Goal: Information Seeking & Learning: Learn about a topic

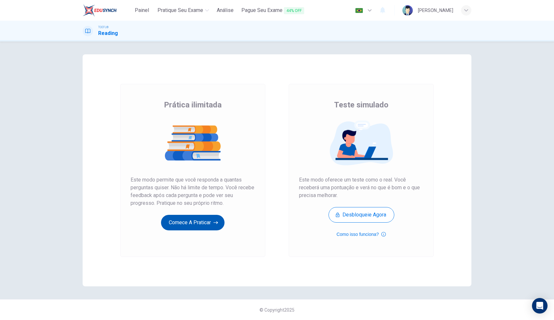
click at [178, 224] on button "Comece a praticar" at bounding box center [192, 223] width 63 height 16
click at [205, 224] on button "Comece a praticar" at bounding box center [192, 223] width 63 height 16
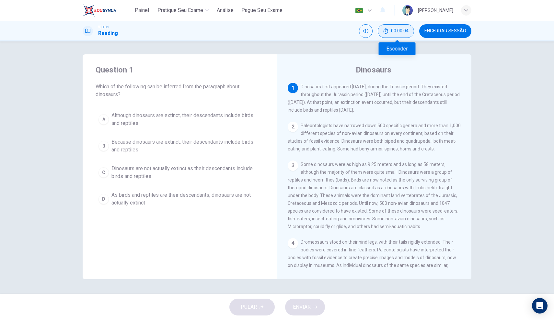
click at [411, 32] on button "00:00:04" at bounding box center [396, 31] width 36 height 14
click at [412, 36] on button "Mostrar" at bounding box center [407, 31] width 14 height 14
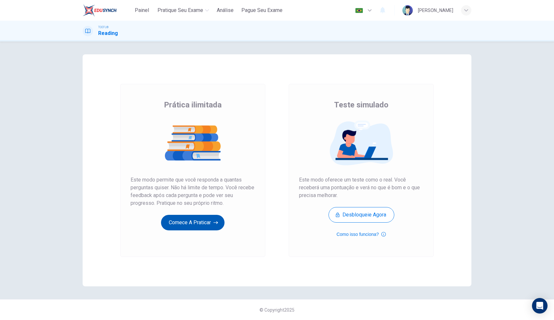
click at [220, 225] on button "Comece a praticar" at bounding box center [192, 223] width 63 height 16
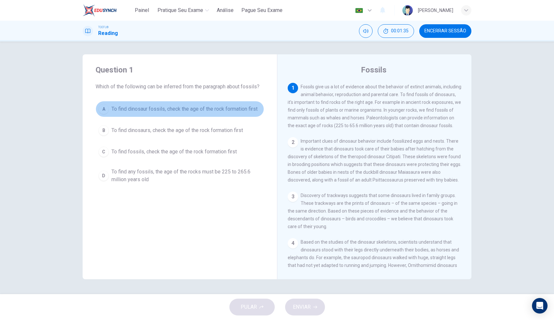
click at [212, 110] on span "To find dinosaur fossils, check the age of the rock formation first" at bounding box center [184, 109] width 146 height 8
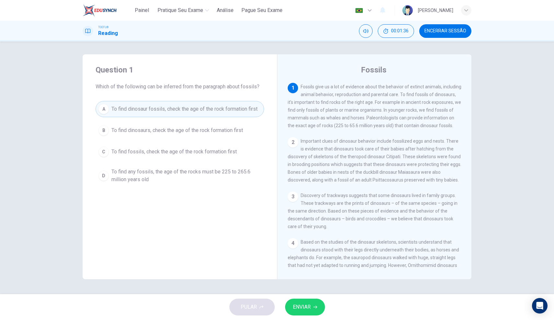
click at [301, 313] on button "ENVIAR" at bounding box center [305, 307] width 40 height 17
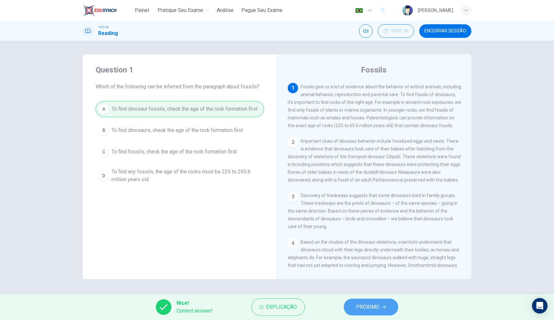
click at [389, 307] on button "PRÓXIMO" at bounding box center [371, 307] width 54 height 17
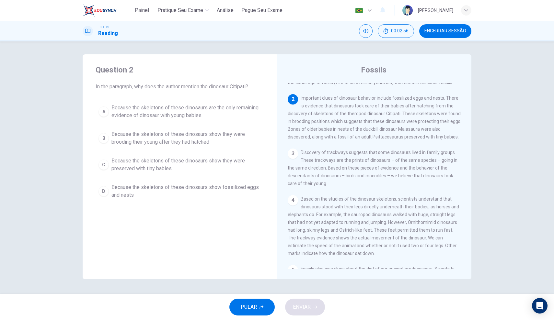
click at [213, 138] on span "Because the skeletons of these dinosaurs show they were brooding their young af…" at bounding box center [186, 139] width 150 height 16
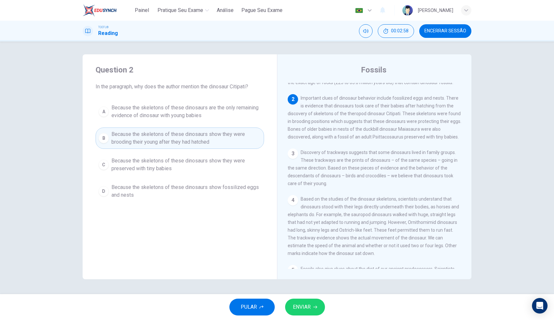
click at [292, 304] on button "ENVIAR" at bounding box center [305, 307] width 40 height 17
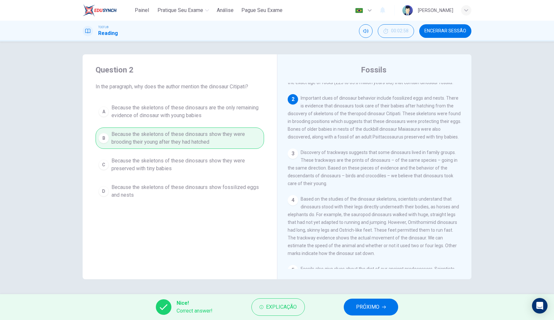
click at [367, 311] on span "PRÓXIMO" at bounding box center [367, 307] width 23 height 9
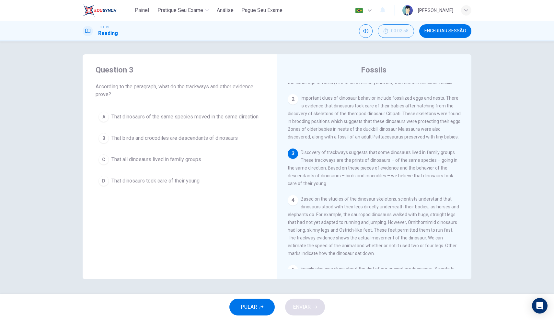
scroll to position [117, 0]
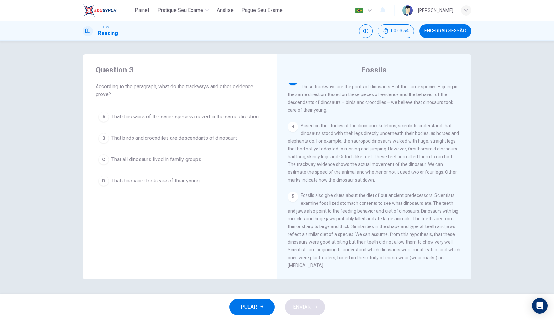
click at [177, 183] on span "That dinosaurs took care of their young" at bounding box center [155, 181] width 88 height 8
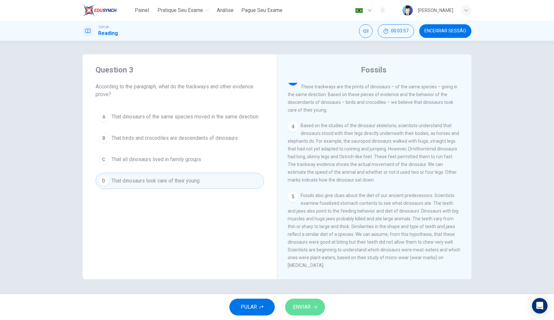
click at [299, 308] on span "ENVIAR" at bounding box center [302, 307] width 18 height 9
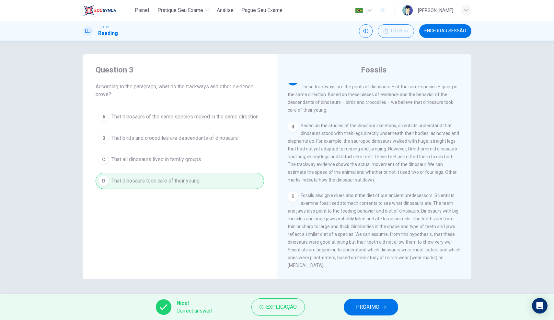
click at [360, 309] on span "PRÓXIMO" at bounding box center [367, 307] width 23 height 9
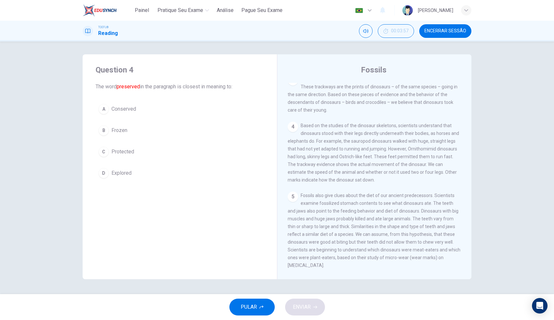
scroll to position [62, 0]
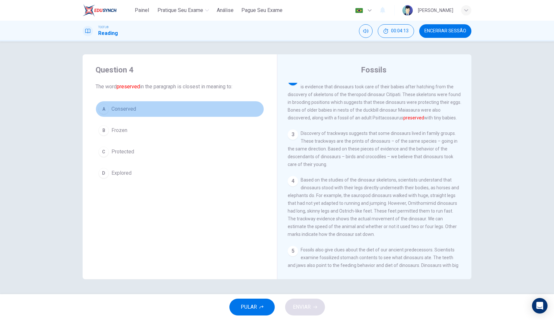
click at [150, 105] on button "A Conserved" at bounding box center [180, 109] width 168 height 16
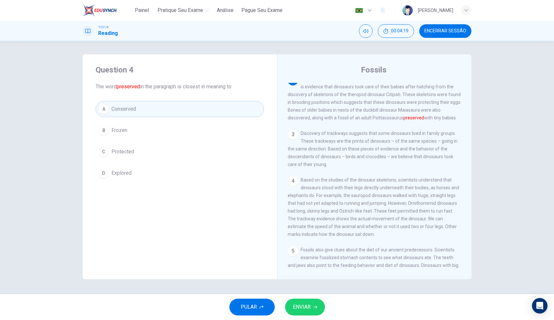
click at [316, 313] on button "ENVIAR" at bounding box center [305, 307] width 40 height 17
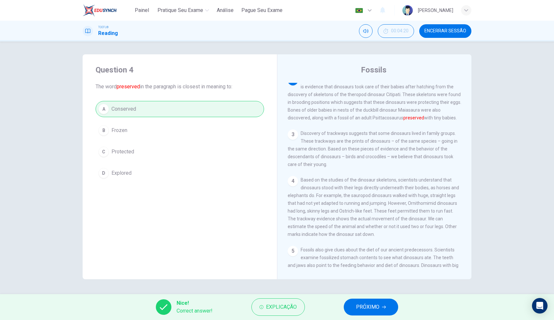
click at [374, 309] on span "PRÓXIMO" at bounding box center [367, 307] width 23 height 9
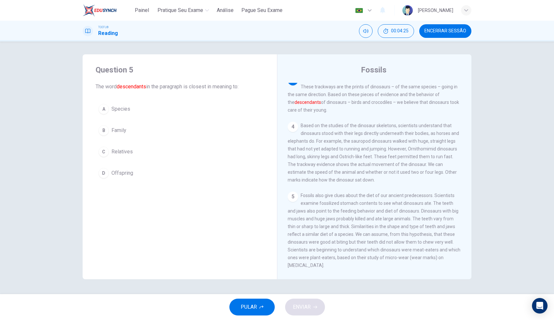
scroll to position [0, 0]
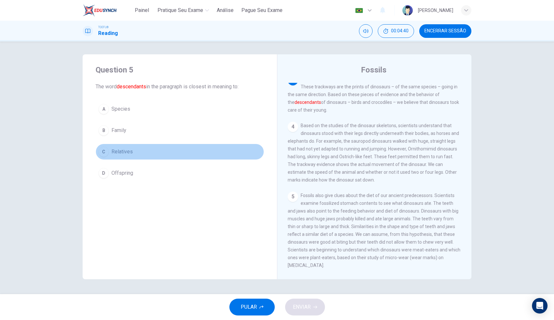
click at [125, 150] on span "Relatives" at bounding box center [121, 152] width 21 height 8
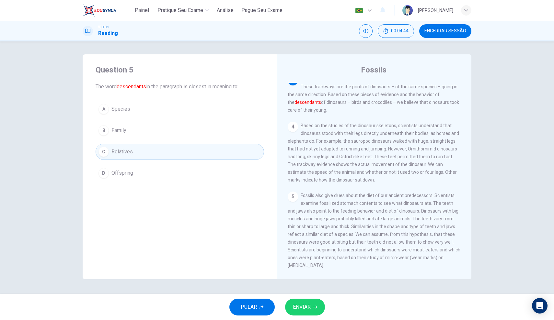
click at [309, 312] on span "ENVIAR" at bounding box center [302, 307] width 18 height 9
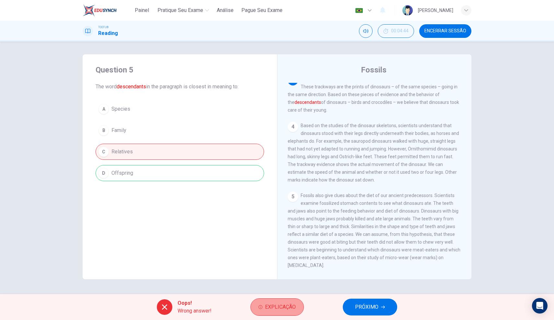
click at [291, 302] on button "Explicação" at bounding box center [276, 307] width 53 height 17
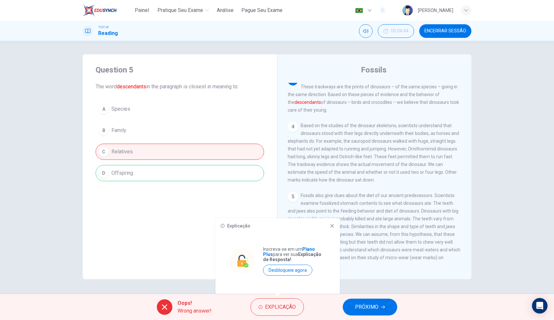
click at [334, 225] on icon at bounding box center [331, 226] width 5 height 5
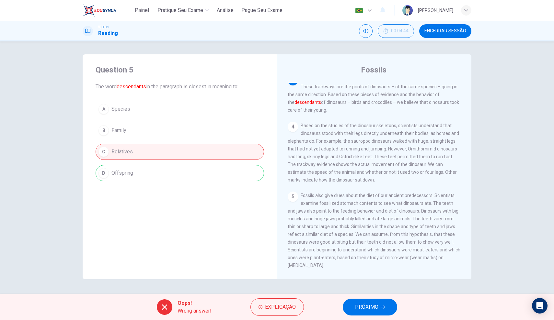
click at [365, 311] on span "PRÓXIMO" at bounding box center [366, 307] width 23 height 9
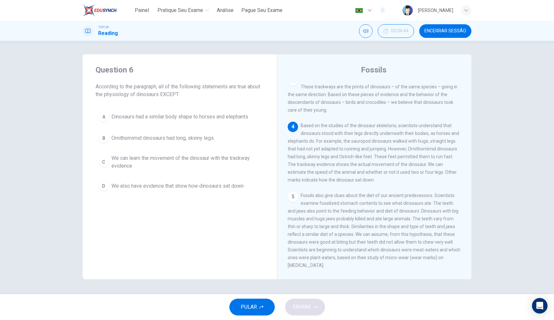
scroll to position [163, 0]
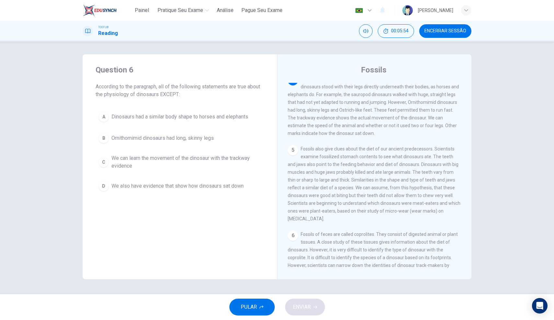
click at [227, 116] on span "Dinosaurs had a similar body shape to horses and elephants" at bounding box center [179, 117] width 137 height 8
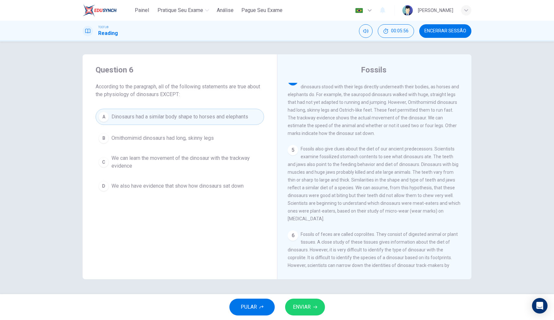
click at [301, 309] on span "ENVIAR" at bounding box center [302, 307] width 18 height 9
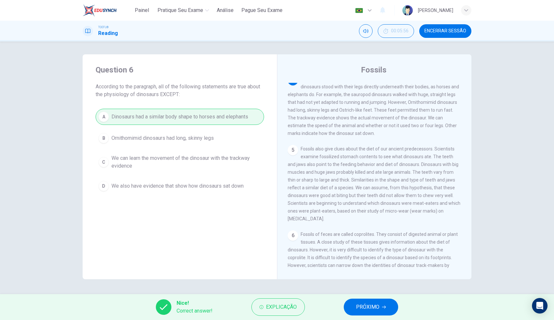
click at [372, 312] on button "PRÓXIMO" at bounding box center [371, 307] width 54 height 17
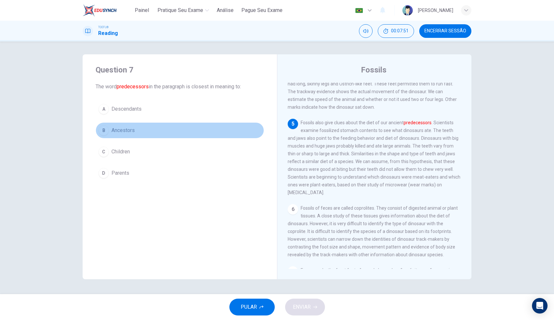
click at [156, 128] on button "B Ancestors" at bounding box center [180, 130] width 168 height 16
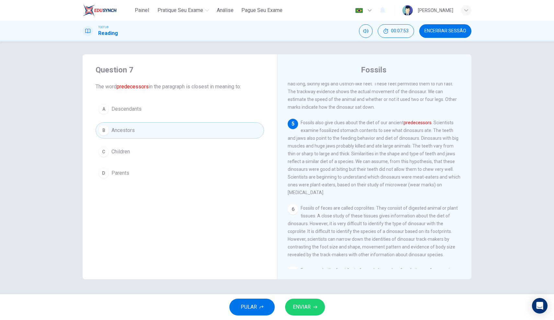
click at [317, 306] on button "ENVIAR" at bounding box center [305, 307] width 40 height 17
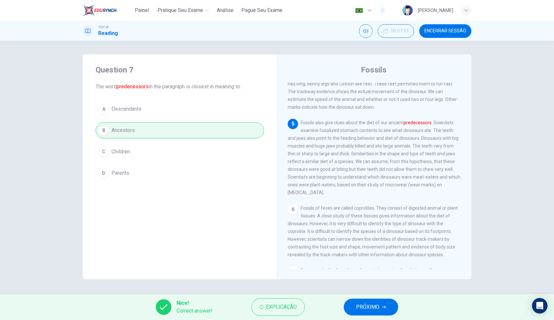
click at [374, 307] on span "PRÓXIMO" at bounding box center [367, 307] width 23 height 9
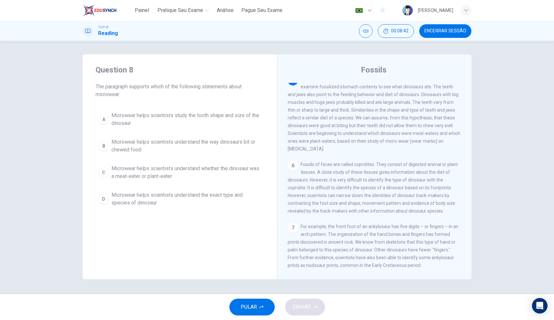
scroll to position [0, 0]
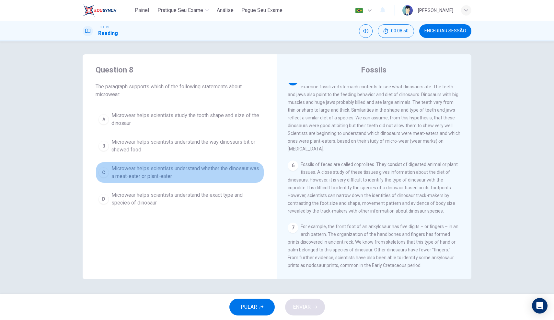
click at [198, 167] on span "Microwear helps scientists understand whether the dinosaur was a meat-eater or …" at bounding box center [186, 173] width 150 height 16
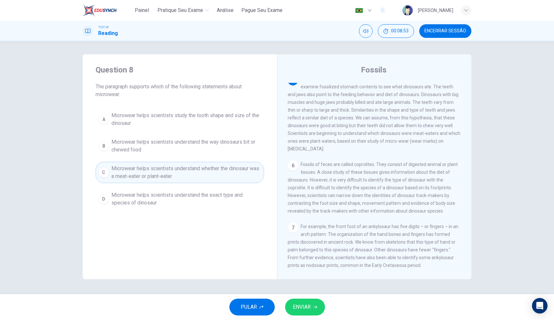
click at [304, 305] on span "ENVIAR" at bounding box center [302, 307] width 18 height 9
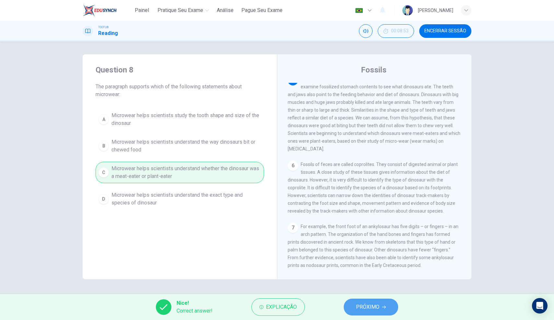
click at [367, 310] on span "PRÓXIMO" at bounding box center [367, 307] width 23 height 9
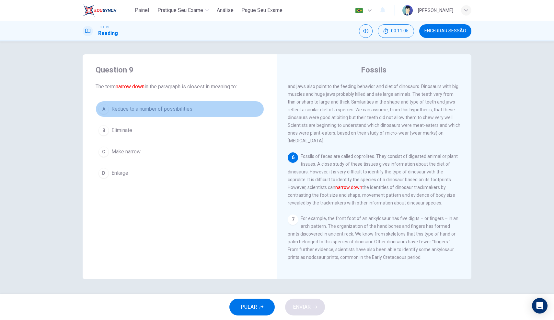
click at [160, 110] on span "Reduce to a number of possibilities" at bounding box center [151, 109] width 81 height 8
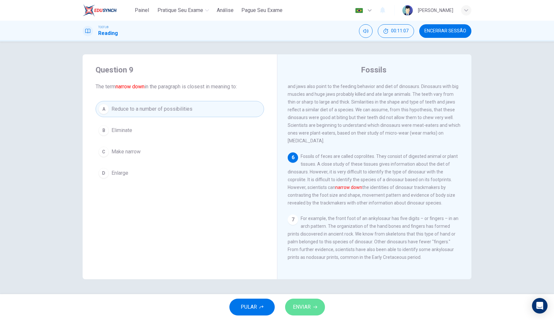
click at [310, 302] on button "ENVIAR" at bounding box center [305, 307] width 40 height 17
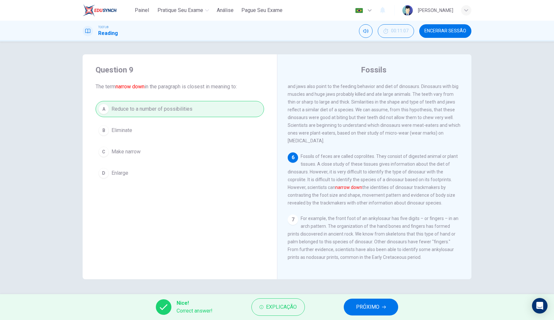
click at [363, 307] on span "PRÓXIMO" at bounding box center [367, 307] width 23 height 9
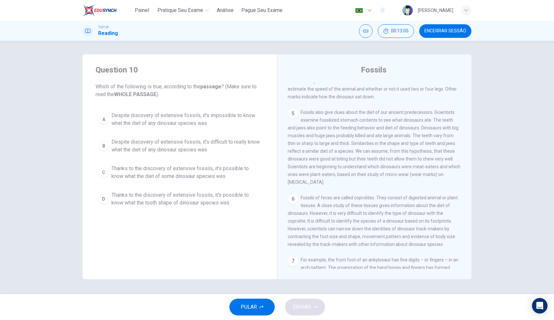
scroll to position [191, 0]
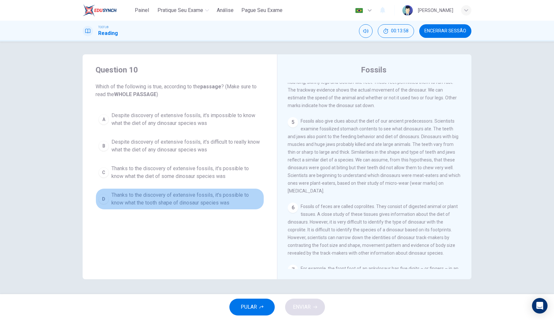
click at [263, 193] on button "D Thanks to the discovery of extensive fossils, it's possible to know what the …" at bounding box center [180, 199] width 168 height 21
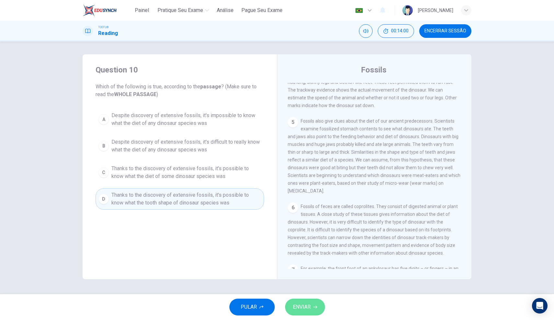
click at [317, 305] on button "ENVIAR" at bounding box center [305, 307] width 40 height 17
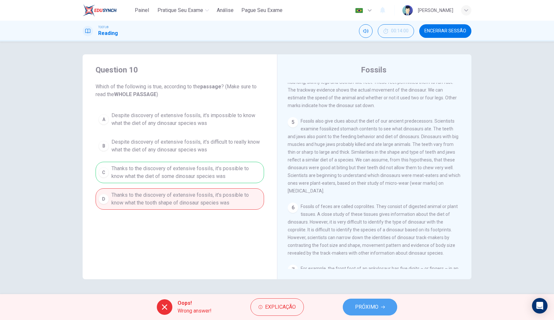
click at [356, 305] on span "PRÓXIMO" at bounding box center [366, 307] width 23 height 9
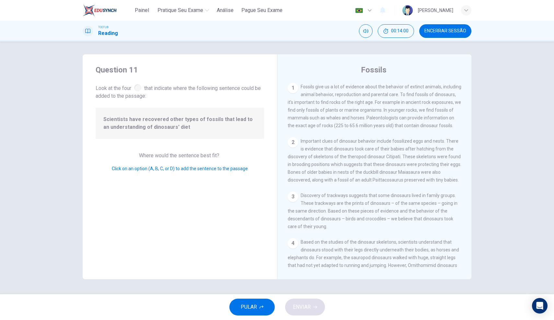
scroll to position [267, 0]
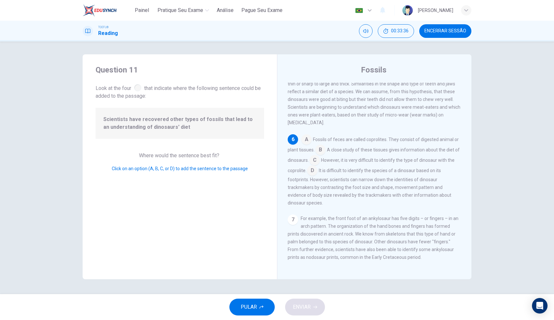
click at [304, 141] on input at bounding box center [306, 140] width 10 height 10
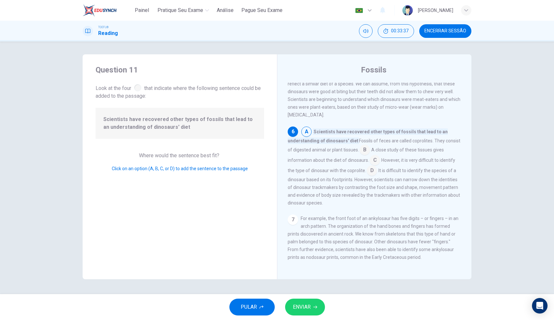
click at [301, 309] on span "ENVIAR" at bounding box center [302, 307] width 18 height 9
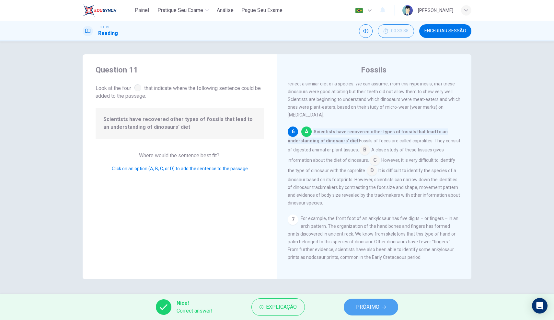
click at [358, 310] on span "PRÓXIMO" at bounding box center [367, 307] width 23 height 9
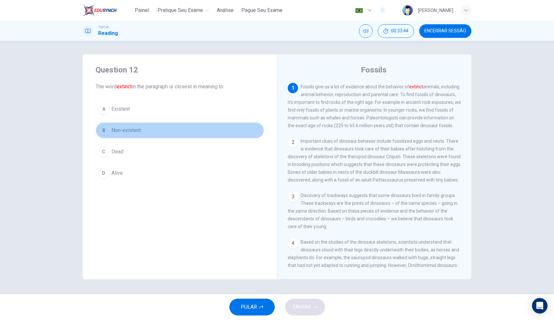
click at [151, 129] on button "B Non-existent" at bounding box center [180, 130] width 168 height 16
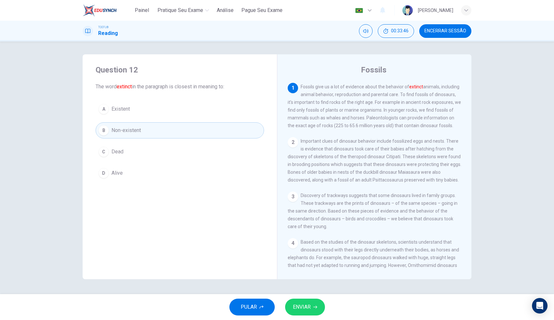
click at [303, 306] on span "ENVIAR" at bounding box center [302, 307] width 18 height 9
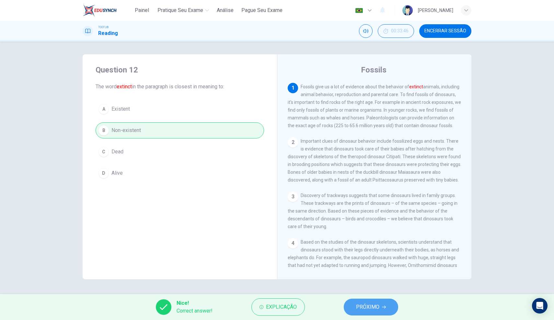
click at [382, 307] on icon "button" at bounding box center [384, 307] width 4 height 4
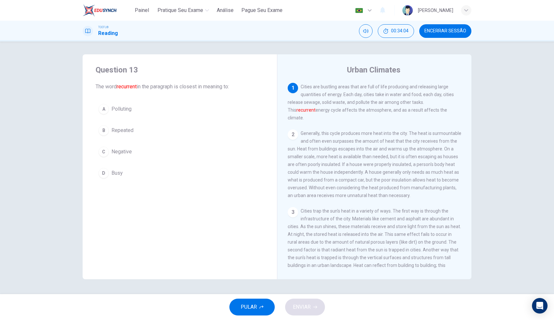
click at [121, 129] on span "Repeated" at bounding box center [122, 131] width 22 height 8
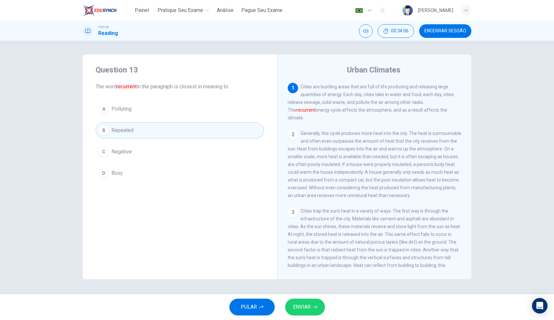
click at [308, 303] on button "ENVIAR" at bounding box center [305, 307] width 40 height 17
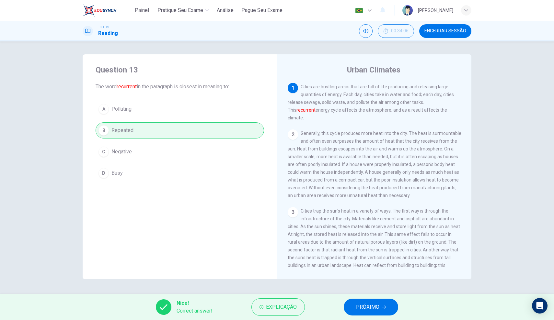
click at [366, 303] on span "PRÓXIMO" at bounding box center [367, 307] width 23 height 9
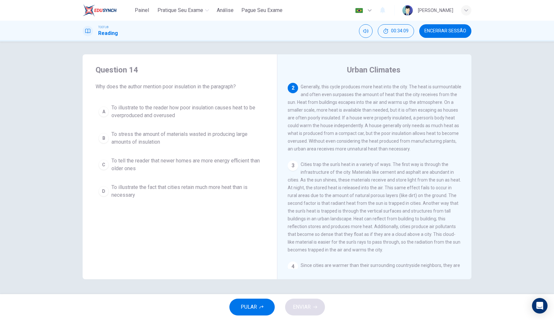
scroll to position [0, 0]
click at [179, 105] on span "To illustrate to the reader how poor insulation causes heat to be overproduced …" at bounding box center [186, 112] width 150 height 16
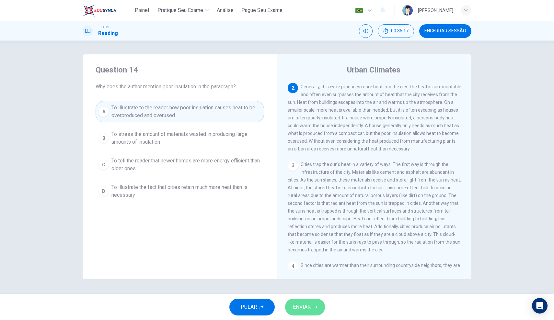
click at [300, 304] on span "ENVIAR" at bounding box center [302, 307] width 18 height 9
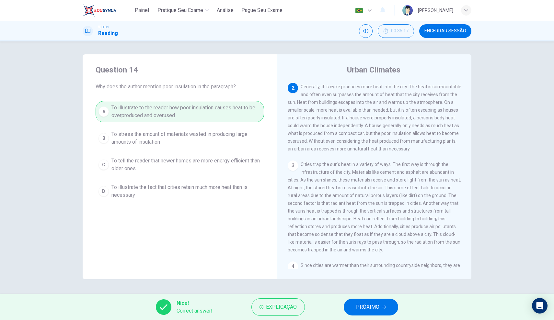
click at [369, 311] on span "PRÓXIMO" at bounding box center [367, 307] width 23 height 9
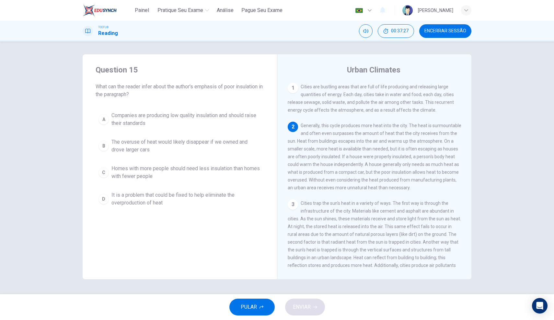
click at [182, 202] on span "It is a problem that could be fixed to help eliminate the overproduction of heat" at bounding box center [186, 199] width 150 height 16
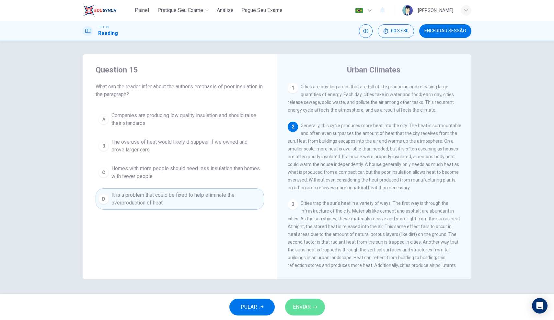
click at [294, 303] on span "ENVIAR" at bounding box center [302, 307] width 18 height 9
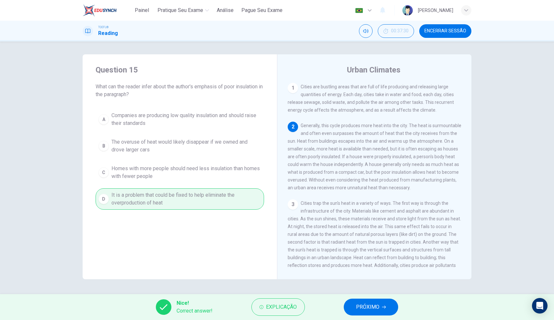
click at [386, 305] on button "PRÓXIMO" at bounding box center [371, 307] width 54 height 17
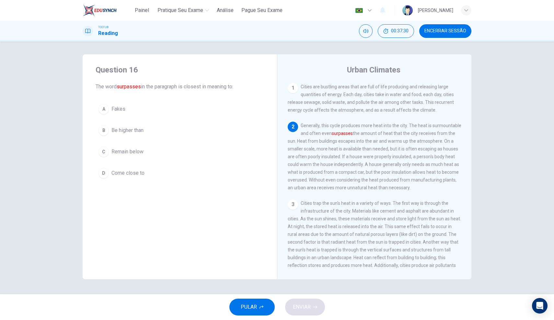
scroll to position [39, 0]
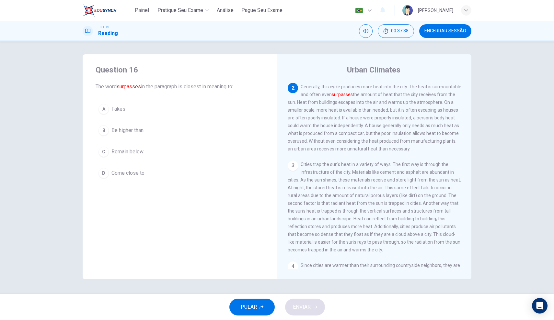
click at [217, 136] on button "B Be higher than" at bounding box center [180, 130] width 168 height 16
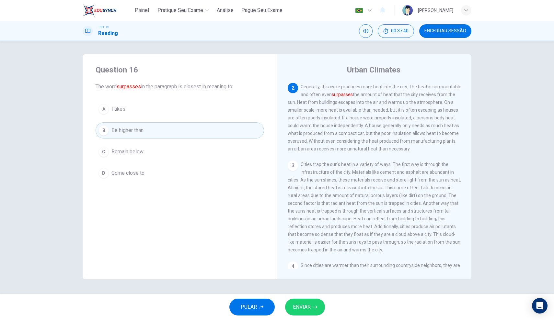
click at [305, 312] on button "ENVIAR" at bounding box center [305, 307] width 40 height 17
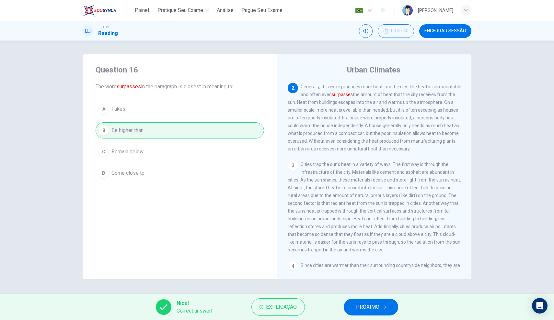
click at [356, 310] on span "PRÓXIMO" at bounding box center [367, 307] width 23 height 9
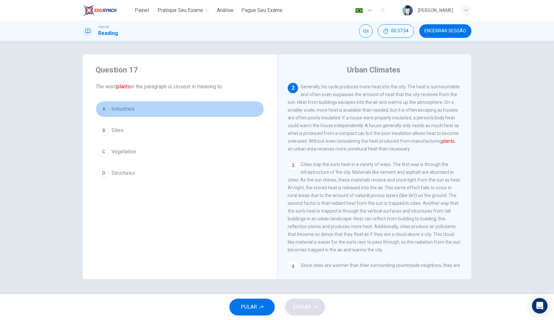
click at [166, 110] on button "A Industries" at bounding box center [180, 109] width 168 height 16
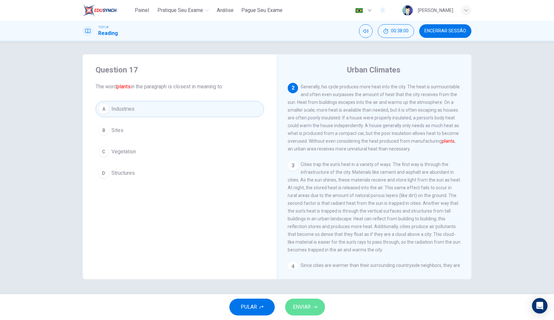
click at [301, 307] on span "ENVIAR" at bounding box center [302, 307] width 18 height 9
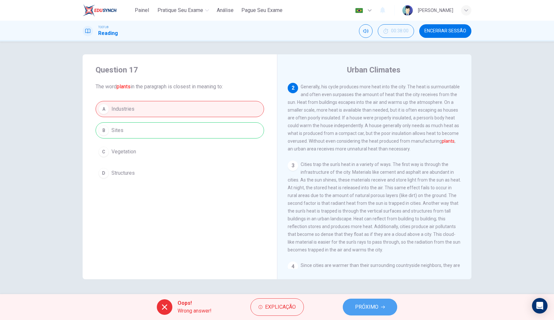
click at [349, 312] on button "PRÓXIMO" at bounding box center [370, 307] width 54 height 17
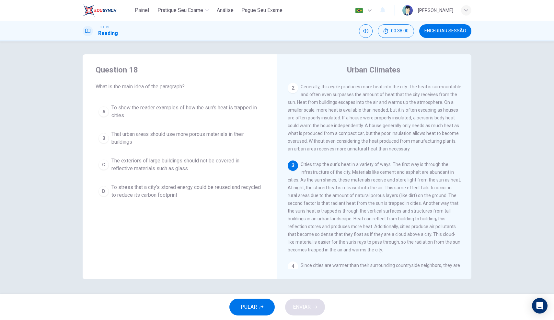
scroll to position [88, 0]
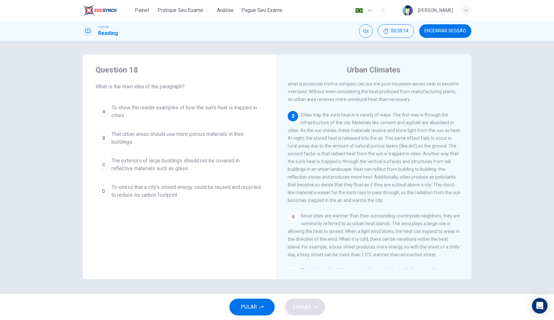
drag, startPoint x: 405, startPoint y: 139, endPoint x: 406, endPoint y: 143, distance: 4.3
click at [414, 141] on span "Cities trap the sun's heat in a variety of ways. The first way is through the i…" at bounding box center [374, 157] width 173 height 91
drag, startPoint x: 391, startPoint y: 140, endPoint x: 337, endPoint y: 151, distance: 55.5
click at [337, 151] on span "Cities trap the sun's heat in a variety of ways. The first way is through the i…" at bounding box center [374, 157] width 173 height 91
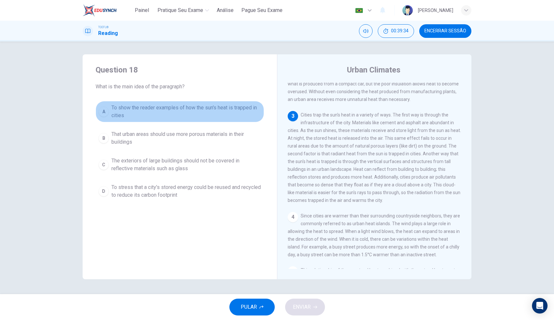
click at [190, 110] on span "To show the reader examples of how the sun's heat is trapped in cities" at bounding box center [186, 112] width 150 height 16
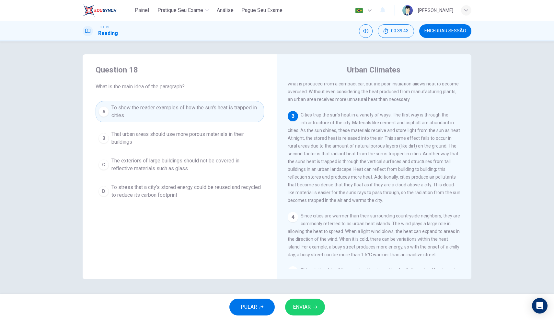
click at [310, 307] on span "ENVIAR" at bounding box center [302, 307] width 18 height 9
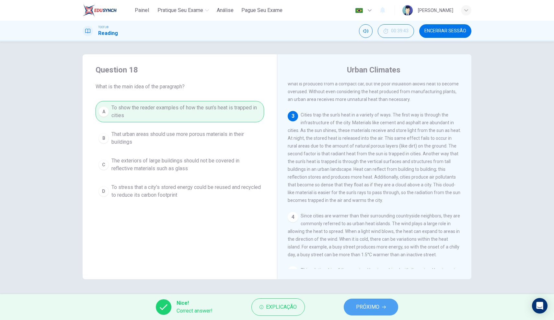
click at [357, 308] on span "PRÓXIMO" at bounding box center [367, 307] width 23 height 9
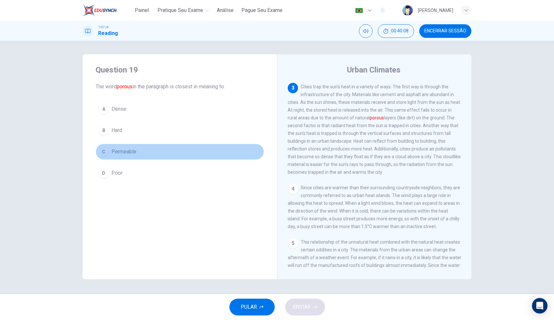
click at [198, 148] on button "C Permeable" at bounding box center [180, 152] width 168 height 16
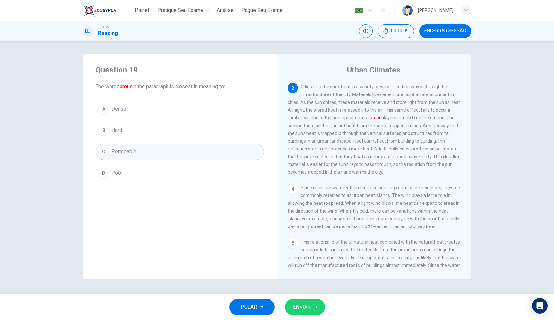
click at [299, 313] on button "ENVIAR" at bounding box center [305, 307] width 40 height 17
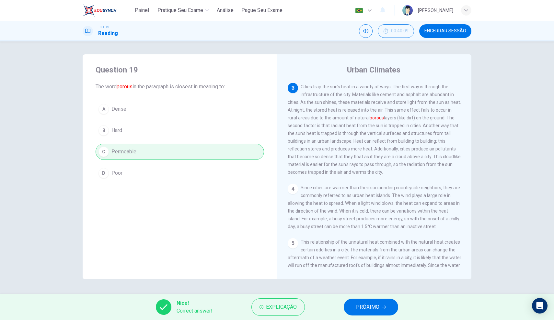
click at [365, 312] on button "PRÓXIMO" at bounding box center [371, 307] width 54 height 17
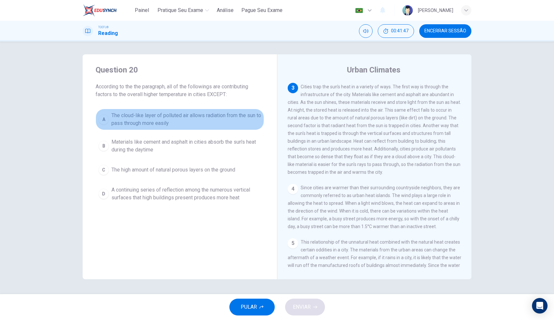
click at [174, 127] on button "A The cloud-like layer of polluted air allows radiation from the sun to pass th…" at bounding box center [180, 119] width 168 height 21
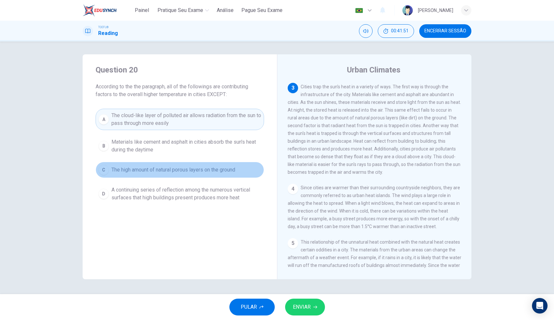
click at [173, 170] on span "The high amount of natural porous layers on the ground" at bounding box center [173, 170] width 124 height 8
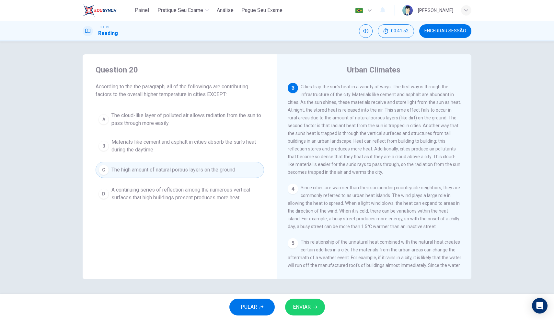
click at [318, 308] on button "ENVIAR" at bounding box center [305, 307] width 40 height 17
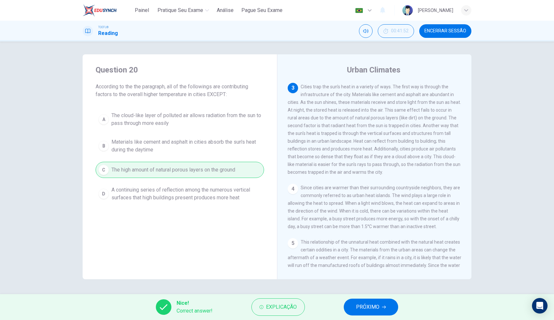
click at [455, 31] on span "Encerrar Sessão" at bounding box center [445, 31] width 42 height 5
